Goal: Task Accomplishment & Management: Use online tool/utility

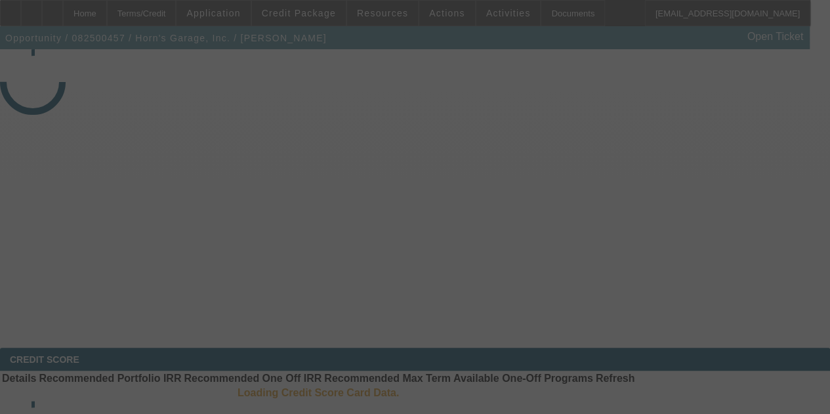
select select "3"
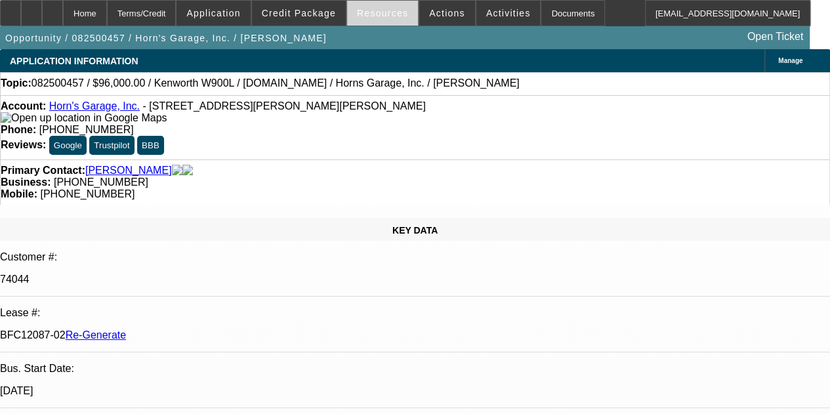
select select "0"
select select "2"
select select "0"
select select "6"
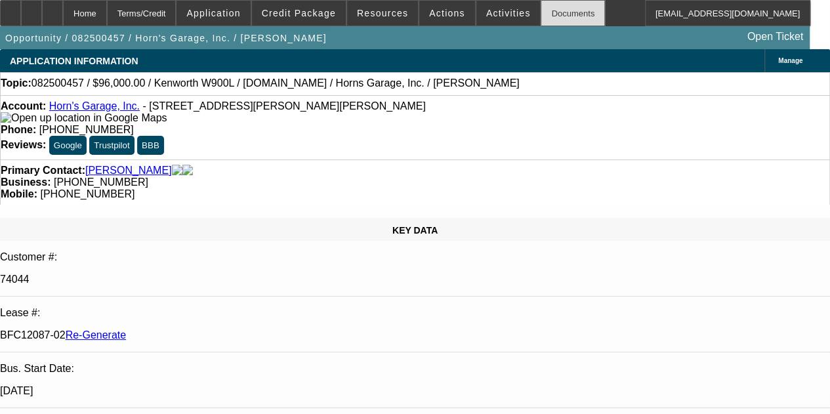
click at [552, 12] on div "Documents" at bounding box center [573, 13] width 64 height 26
click at [486, 10] on span "Activities" at bounding box center [508, 13] width 45 height 10
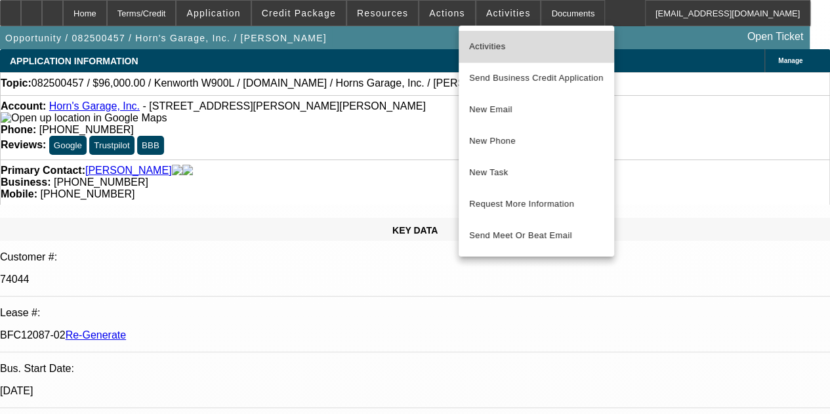
click at [480, 42] on span "Activities" at bounding box center [536, 47] width 134 height 16
